Goal: Information Seeking & Learning: Check status

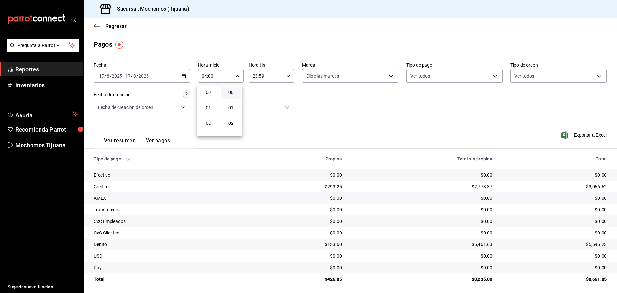
scroll to position [32, 0]
click at [160, 54] on div at bounding box center [308, 146] width 617 height 293
click at [113, 26] on span "Regresar" at bounding box center [115, 26] width 21 height 6
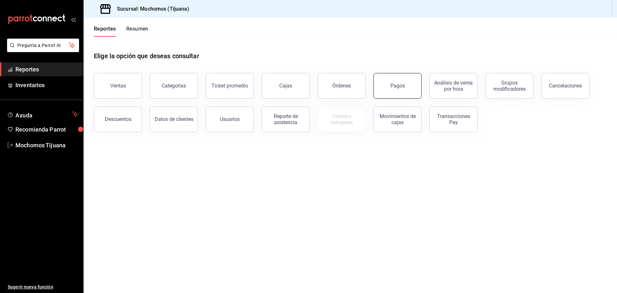
click at [391, 86] on div "Pagos" at bounding box center [397, 86] width 14 height 6
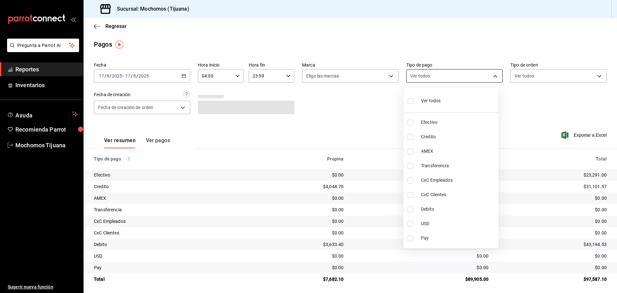
click at [492, 76] on body "Pregunta a Parrot AI Reportes Inventarios Ayuda Recomienda Parrot Mochomos Tiju…" at bounding box center [308, 146] width 617 height 293
click at [410, 137] on input "checkbox" at bounding box center [410, 137] width 6 height 6
checkbox input "true"
type input "a27a072c-b141-4985-9f83-ae60dbe2196b"
click at [411, 210] on input "checkbox" at bounding box center [413, 209] width 6 height 6
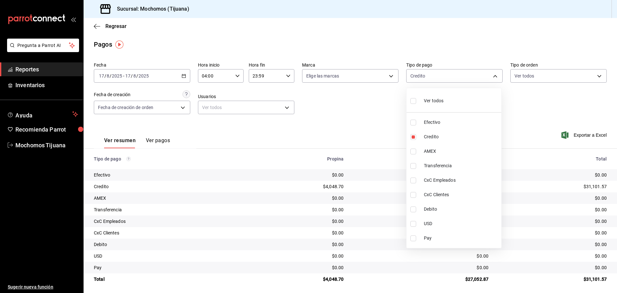
checkbox input "true"
type input "a27a072c-b141-4985-9f83-ae60dbe2196b,b7370aa5-450f-4a05-bab4-2784151f97fb"
click at [336, 106] on div at bounding box center [308, 146] width 617 height 293
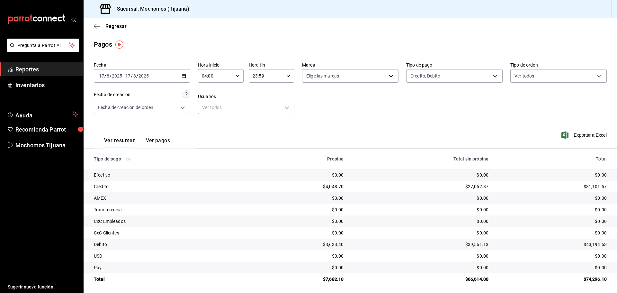
click at [416, 135] on div "Ver resumen Ver pagos Exportar a Excel" at bounding box center [349, 139] width 533 height 34
click at [494, 74] on body "Pregunta a Parrot AI Reportes Inventarios Ayuda Recomienda Parrot Mochomos Tiju…" at bounding box center [308, 146] width 617 height 293
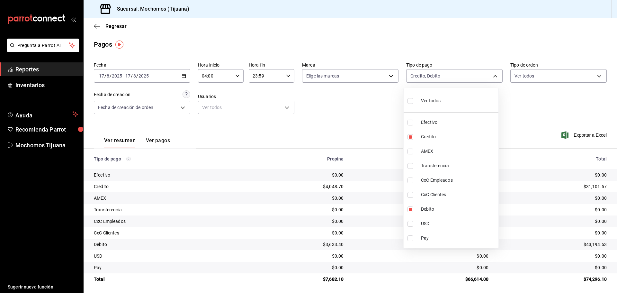
click at [410, 102] on input "checkbox" at bounding box center [410, 101] width 6 height 6
checkbox input "true"
type input "e823c082-5bf3-4e6e-b961-f7623faa40a9,a27a072c-b141-4985-9f83-ae60dbe2196b,28e67…"
checkbox input "true"
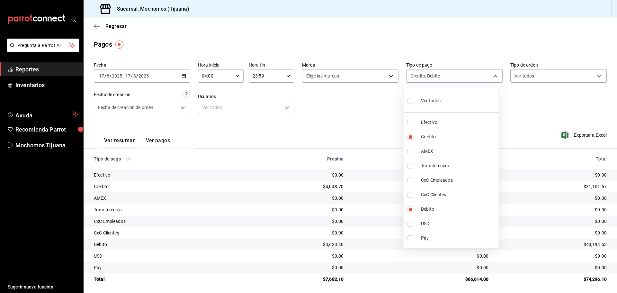
checkbox input "true"
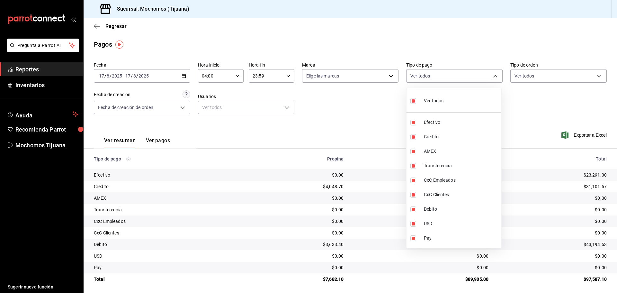
click at [415, 101] on input "checkbox" at bounding box center [413, 101] width 6 height 6
checkbox input "false"
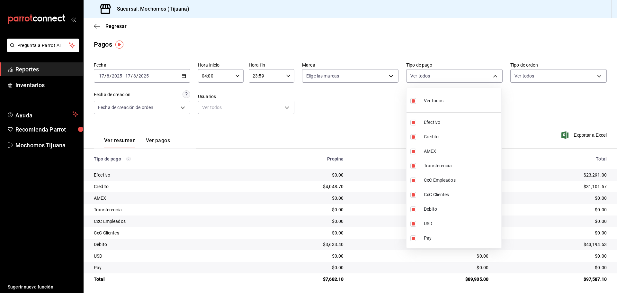
checkbox input "false"
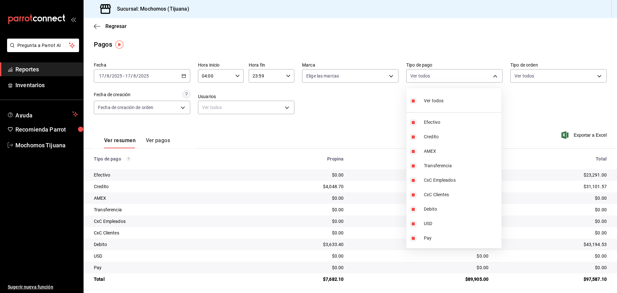
checkbox input "false"
click at [414, 124] on input "checkbox" at bounding box center [413, 122] width 6 height 6
checkbox input "true"
type input "e823c082-5bf3-4e6e-b961-f7623faa40a9"
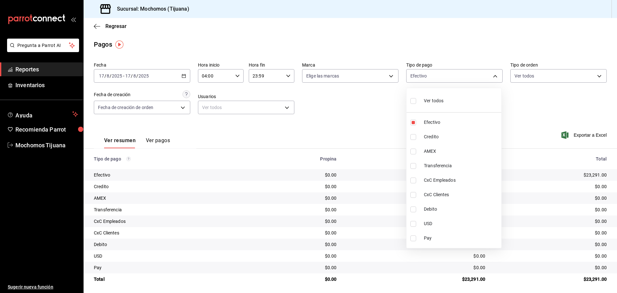
click at [115, 23] on div at bounding box center [308, 146] width 617 height 293
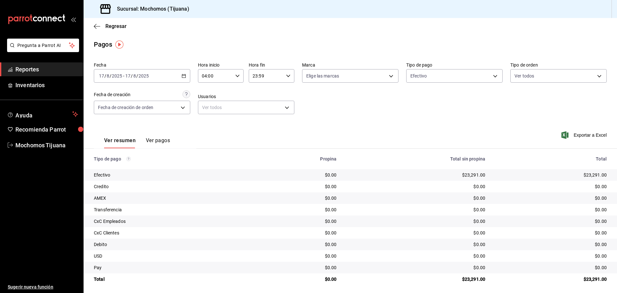
click at [114, 26] on span "Regresar" at bounding box center [115, 26] width 21 height 6
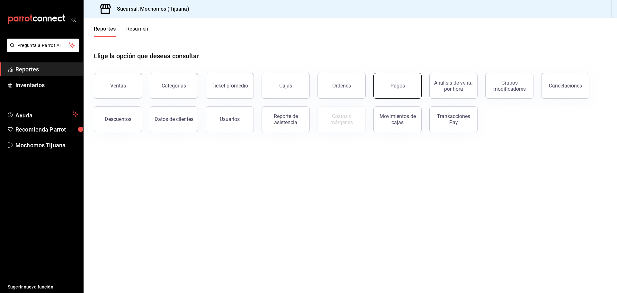
click at [400, 87] on div "Pagos" at bounding box center [397, 86] width 14 height 6
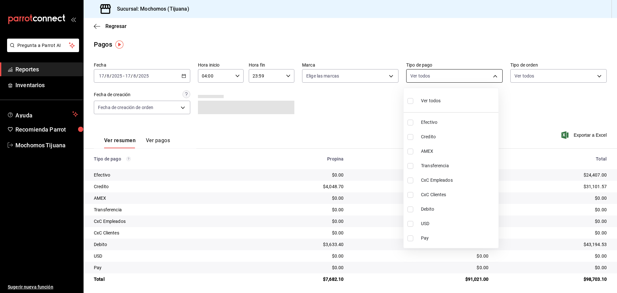
click at [493, 74] on body "Pregunta a Parrot AI Reportes Inventarios Ayuda Recomienda Parrot Mochomos Tiju…" at bounding box center [308, 146] width 617 height 293
click at [411, 136] on input "checkbox" at bounding box center [410, 137] width 6 height 6
checkbox input "true"
type input "a27a072c-b141-4985-9f83-ae60dbe2196b"
click at [410, 208] on input "checkbox" at bounding box center [413, 209] width 6 height 6
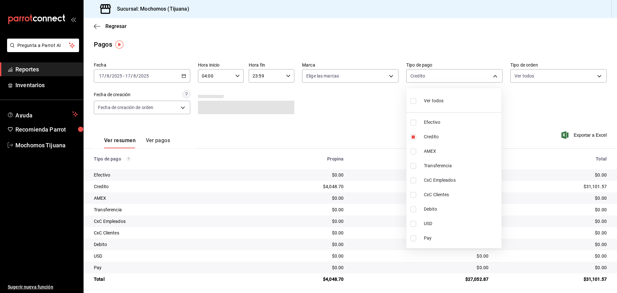
checkbox input "true"
type input "a27a072c-b141-4985-9f83-ae60dbe2196b,b7370aa5-450f-4a05-bab4-2784151f97fb"
click at [413, 100] on input "checkbox" at bounding box center [413, 101] width 6 height 6
checkbox input "true"
type input "e823c082-5bf3-4e6e-b961-f7623faa40a9,a27a072c-b141-4985-9f83-ae60dbe2196b,28e67…"
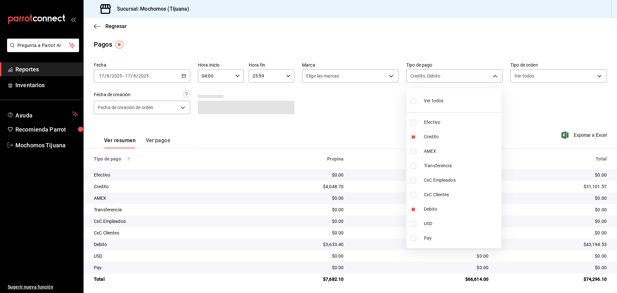
checkbox input "true"
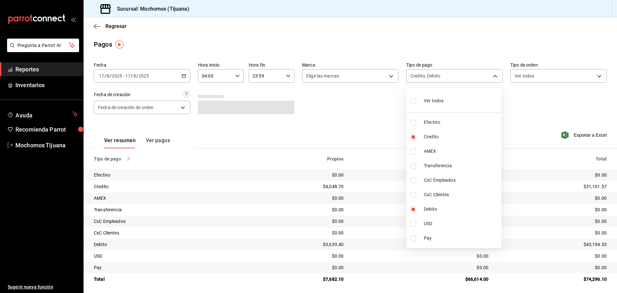
checkbox input "true"
click at [380, 115] on div at bounding box center [308, 146] width 617 height 293
